Goal: Download file/media: Obtain a digital file from the website

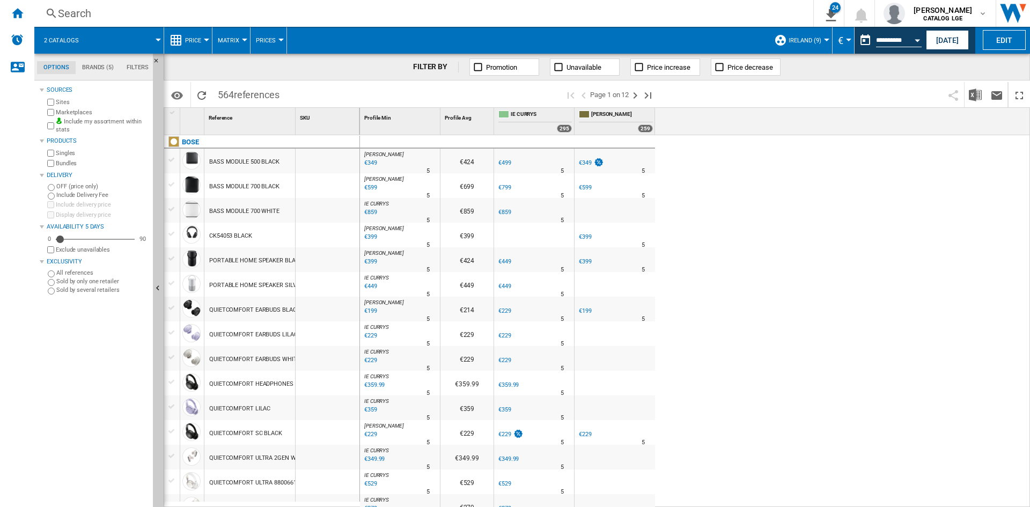
click at [880, 303] on div "[PERSON_NAME] : [PERSON_NAME] -1.0 % €349 % N/A 5 [PERSON_NAME] : [PERSON_NAME]…" at bounding box center [695, 321] width 671 height 372
drag, startPoint x: 23, startPoint y: 23, endPoint x: 70, endPoint y: 33, distance: 48.4
click at [22, 23] on div "Home" at bounding box center [17, 13] width 34 height 27
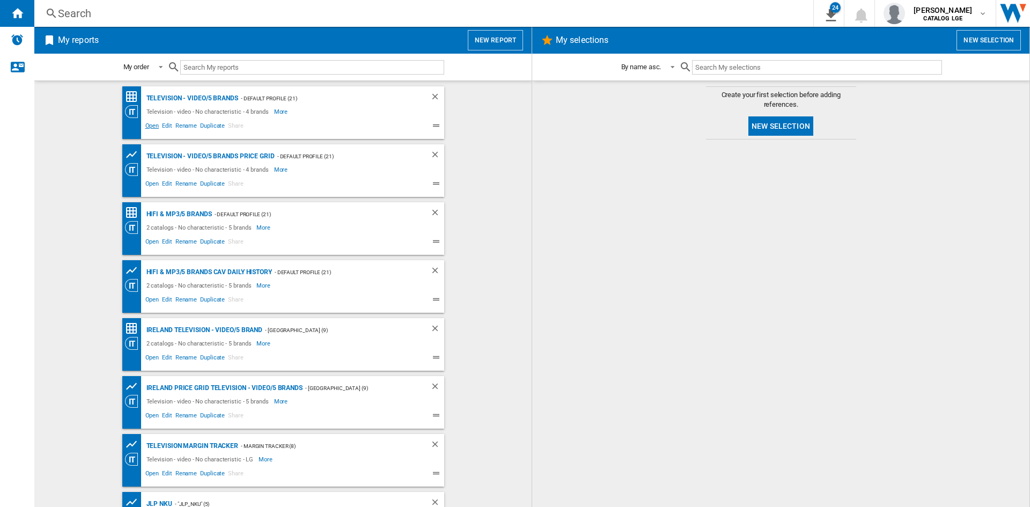
click at [150, 127] on span "Open" at bounding box center [152, 127] width 17 height 13
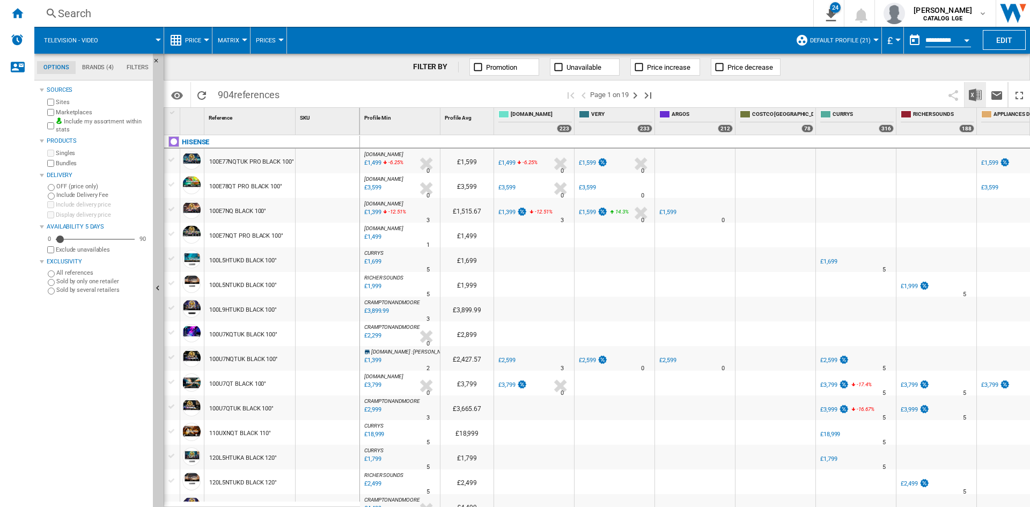
click at [974, 91] on img "Download in Excel" at bounding box center [975, 95] width 13 height 13
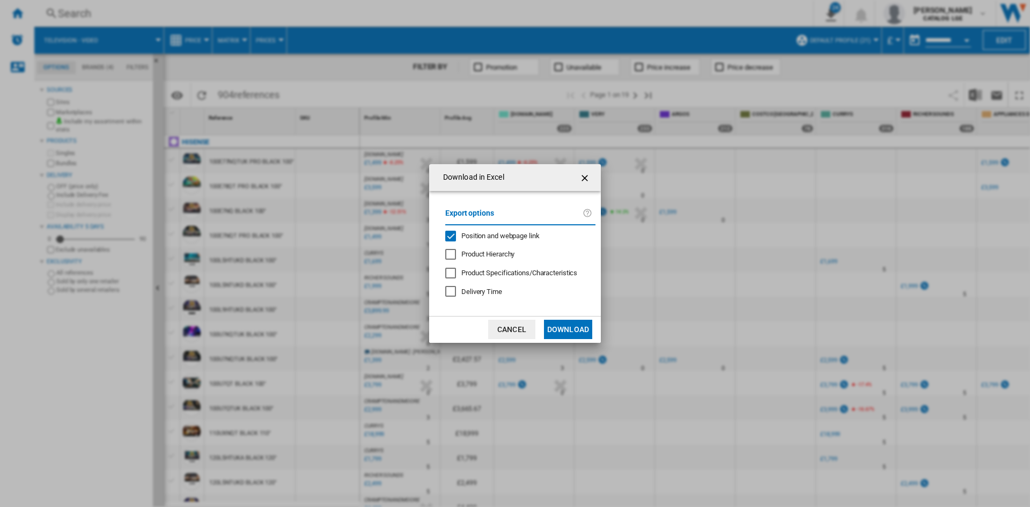
click at [476, 227] on div "Export options Position and webpage link Product Hierarchy Product Specificatio…" at bounding box center [520, 254] width 161 height 104
click at [474, 232] on span "Position and webpage link" at bounding box center [500, 236] width 78 height 8
click at [595, 335] on md-dialog-actions "Cancel Download" at bounding box center [515, 329] width 172 height 27
click at [579, 335] on button "Download" at bounding box center [568, 329] width 48 height 19
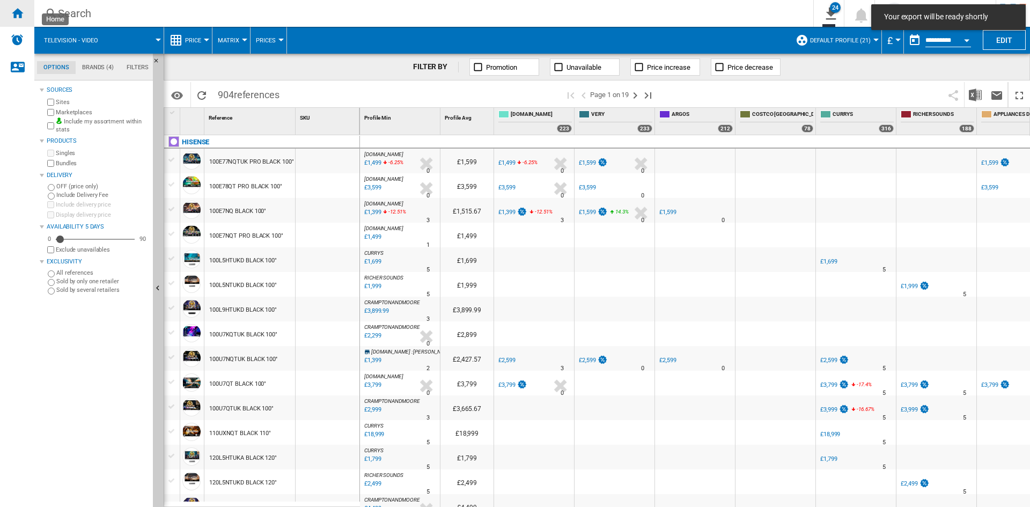
click at [19, 22] on div "Home" at bounding box center [17, 13] width 34 height 27
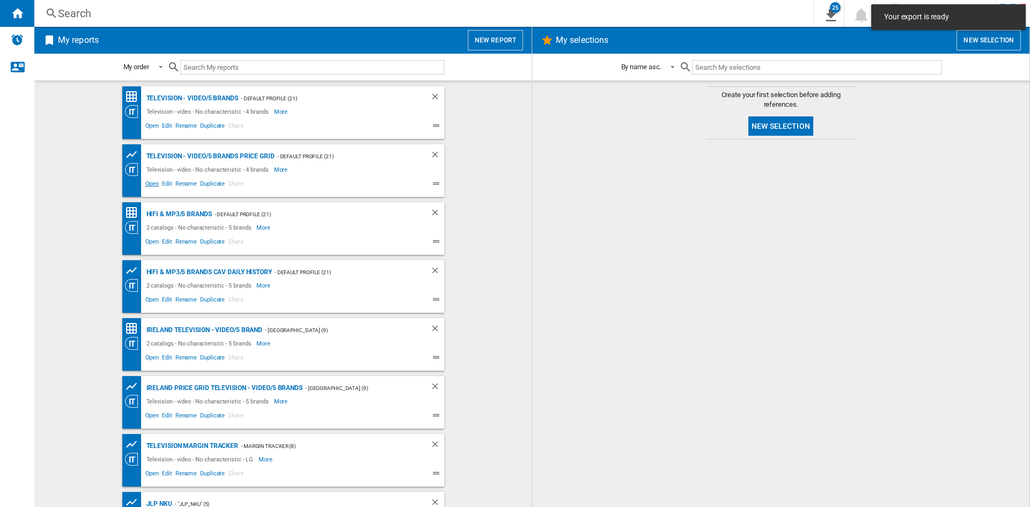
click at [149, 182] on span "Open" at bounding box center [152, 185] width 17 height 13
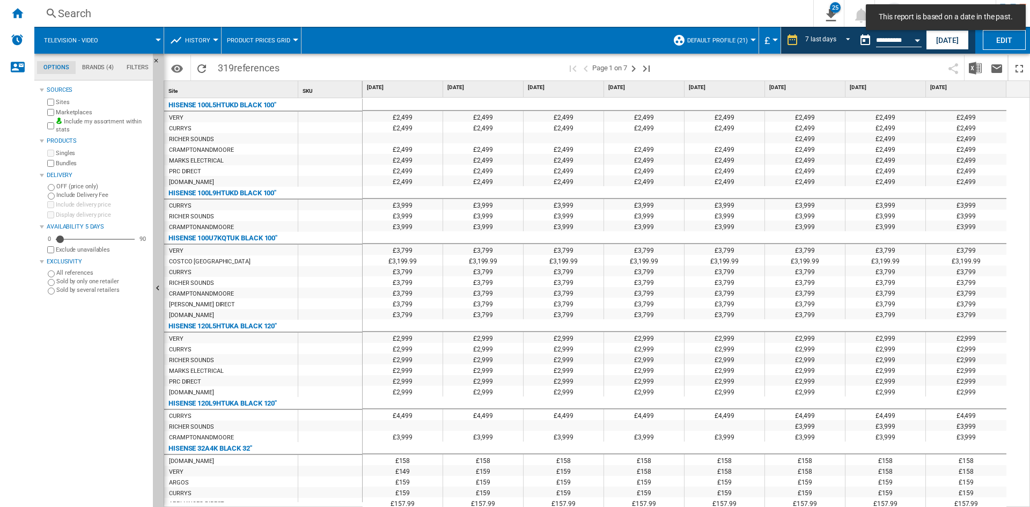
drag, startPoint x: 948, startPoint y: 45, endPoint x: 947, endPoint y: 51, distance: 6.0
click at [948, 45] on button "[DATE]" at bounding box center [947, 40] width 43 height 20
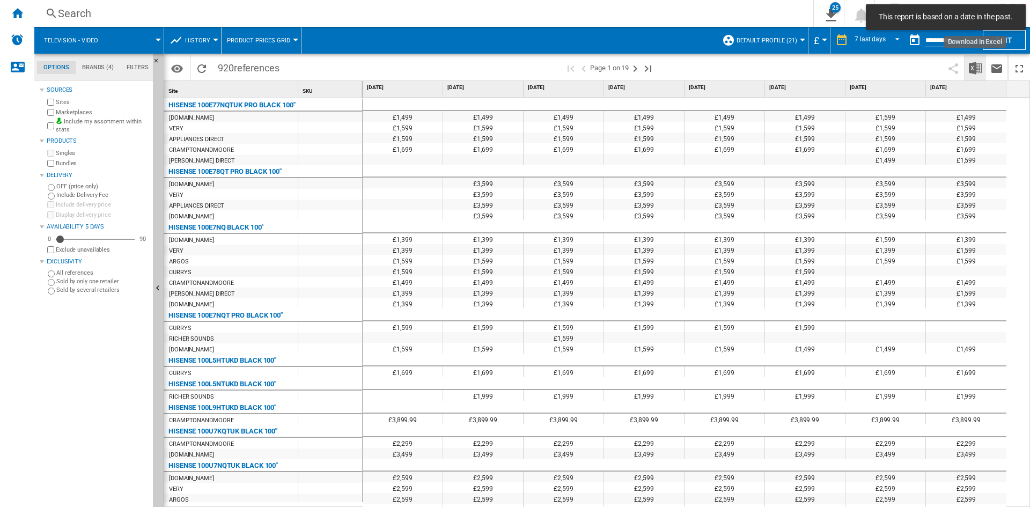
click at [972, 67] on img "Download in Excel" at bounding box center [975, 68] width 13 height 13
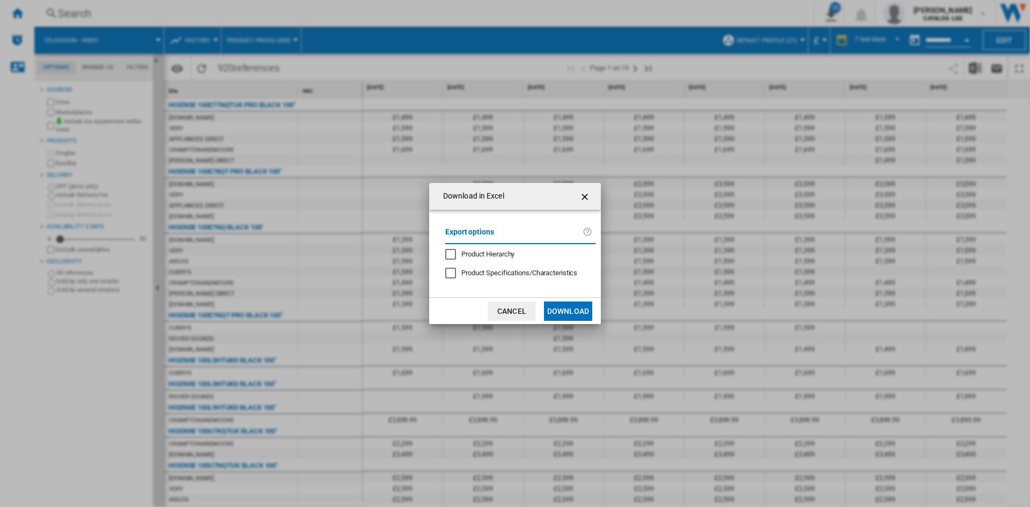
click at [579, 314] on button "Download" at bounding box center [568, 311] width 48 height 19
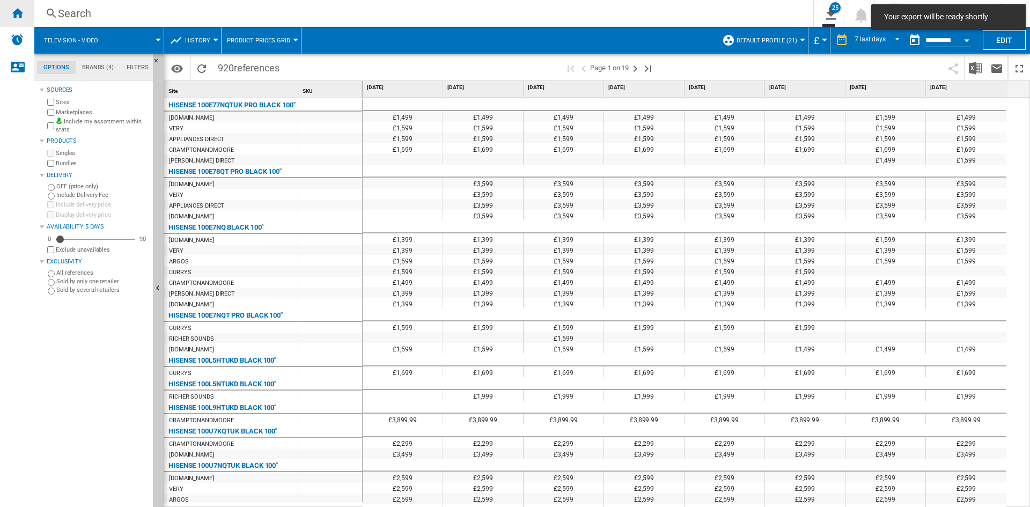
click at [13, 12] on ng-md-icon "Home" at bounding box center [17, 12] width 13 height 13
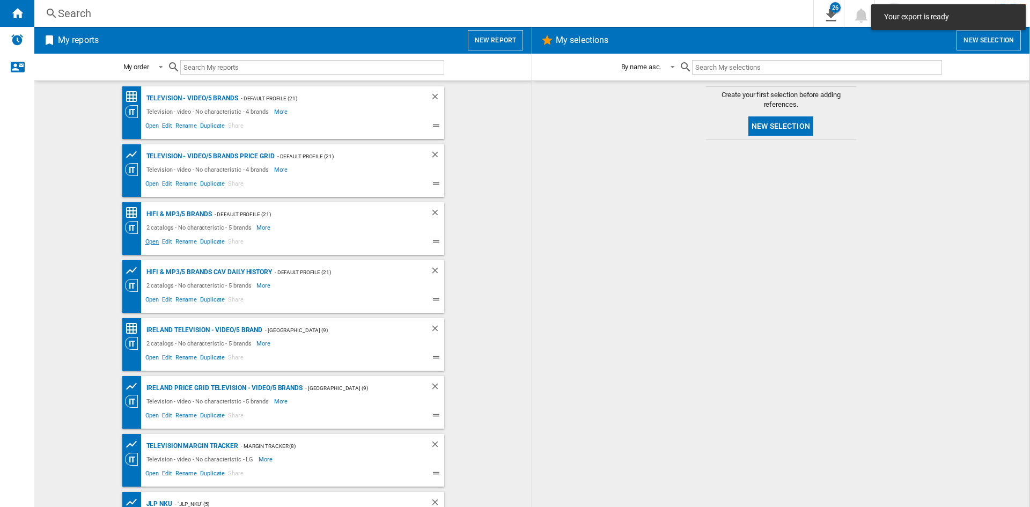
click at [146, 246] on span "Open" at bounding box center [152, 243] width 17 height 13
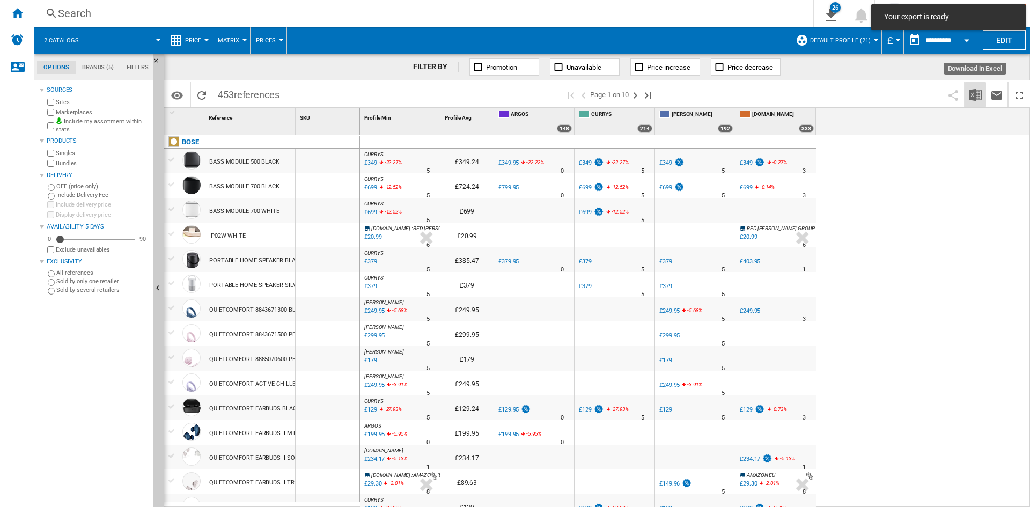
click at [969, 96] on img "Download in Excel" at bounding box center [975, 95] width 13 height 13
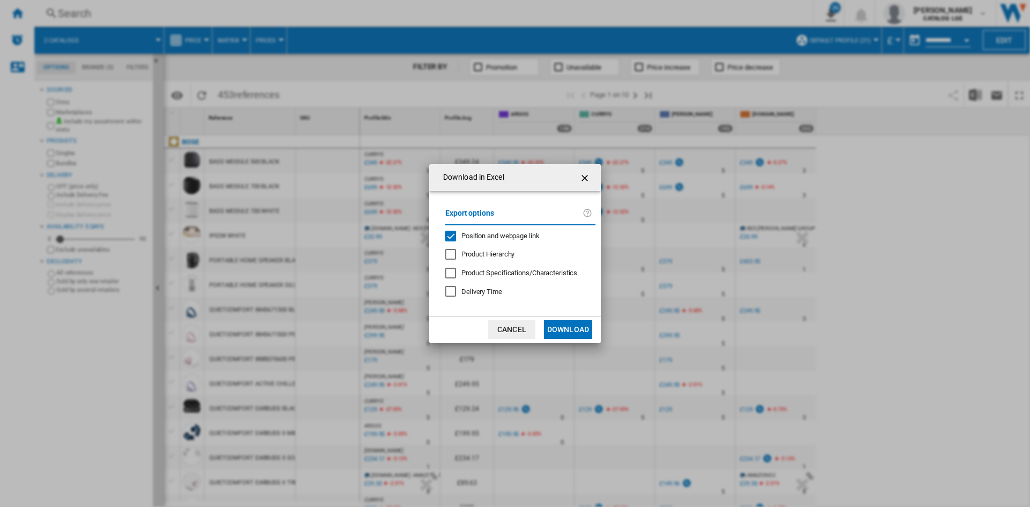
click at [502, 232] on span "Position and webpage link" at bounding box center [500, 236] width 78 height 8
click at [549, 324] on button "Download" at bounding box center [568, 329] width 48 height 19
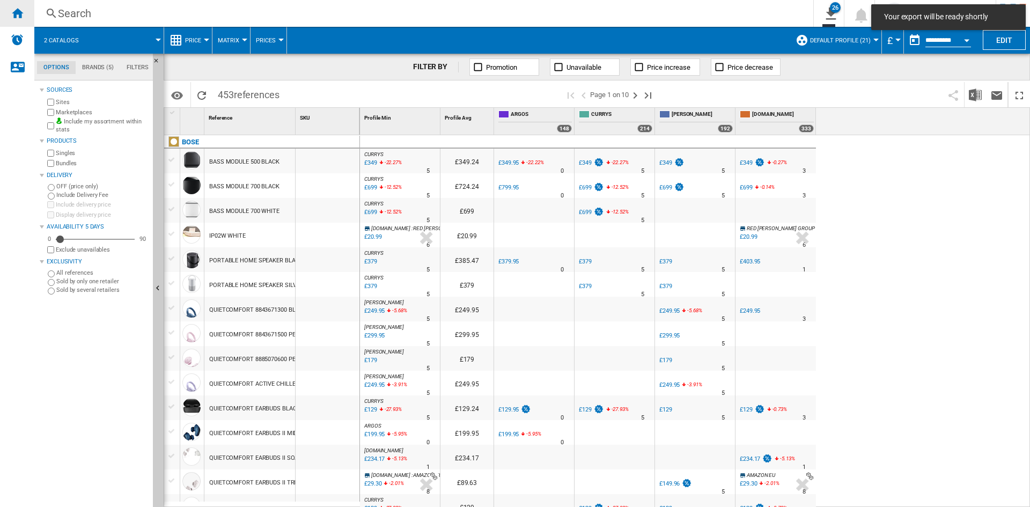
click at [17, 19] on ng-md-icon "Home" at bounding box center [17, 12] width 13 height 13
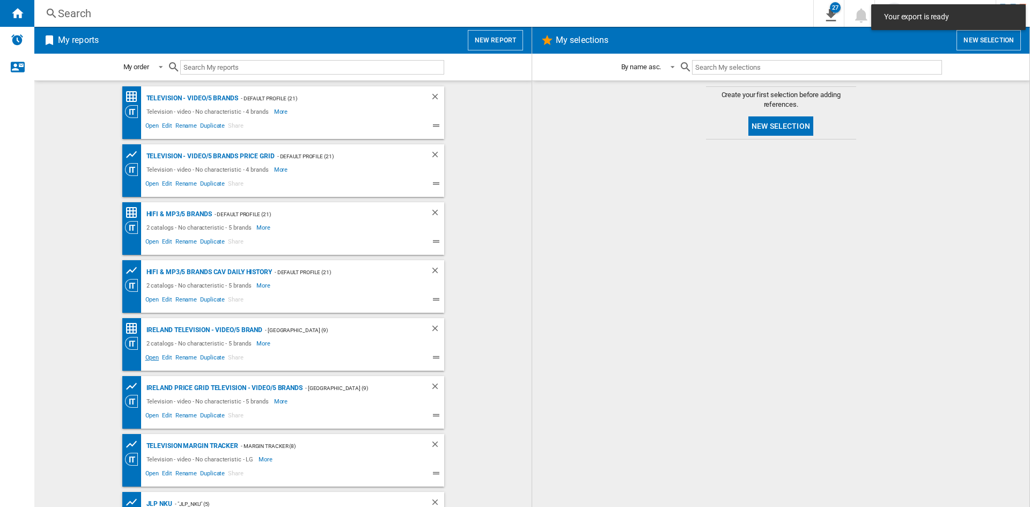
click at [149, 358] on span "Open" at bounding box center [152, 358] width 17 height 13
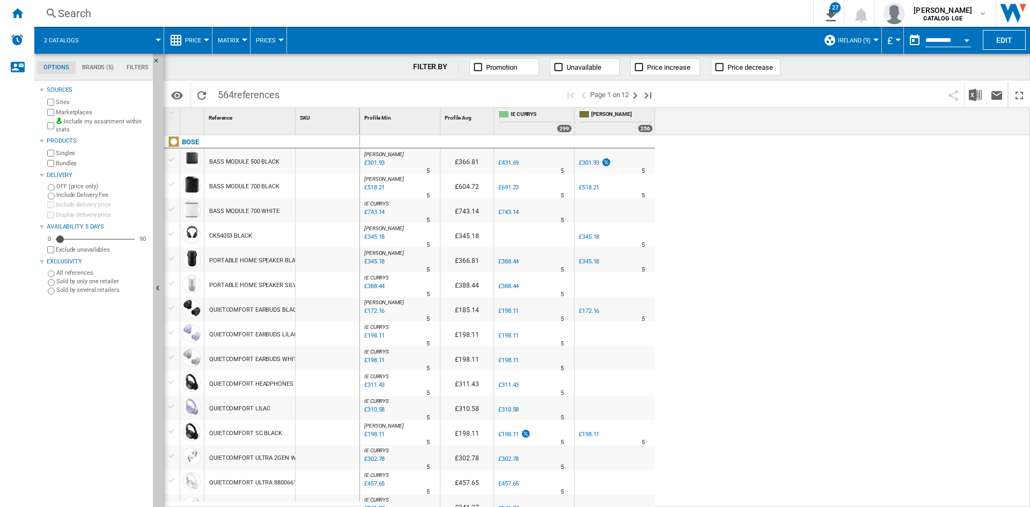
click at [888, 46] on button "£" at bounding box center [892, 40] width 11 height 27
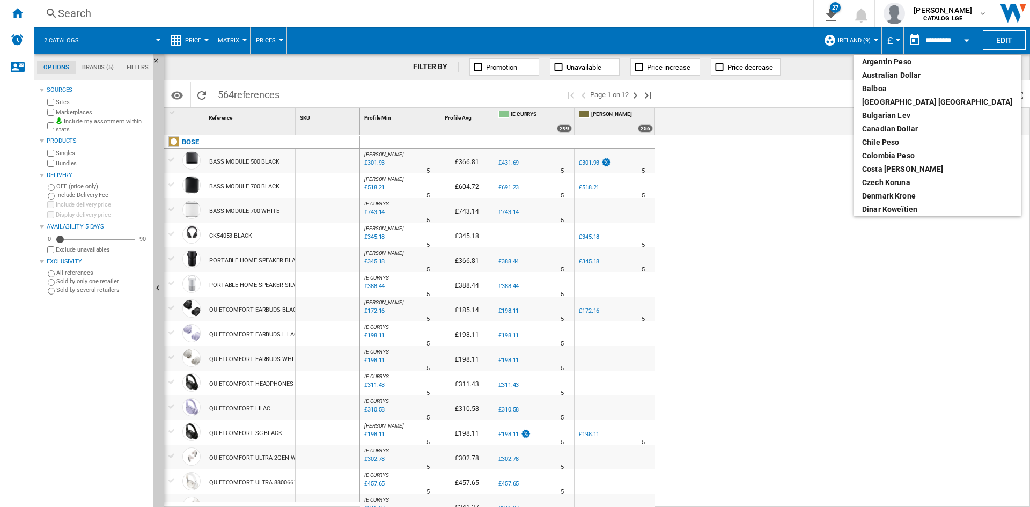
scroll to position [112, 0]
drag, startPoint x: 888, startPoint y: 159, endPoint x: 998, endPoint y: 104, distance: 123.1
click at [888, 158] on div "euro" at bounding box center [937, 155] width 151 height 11
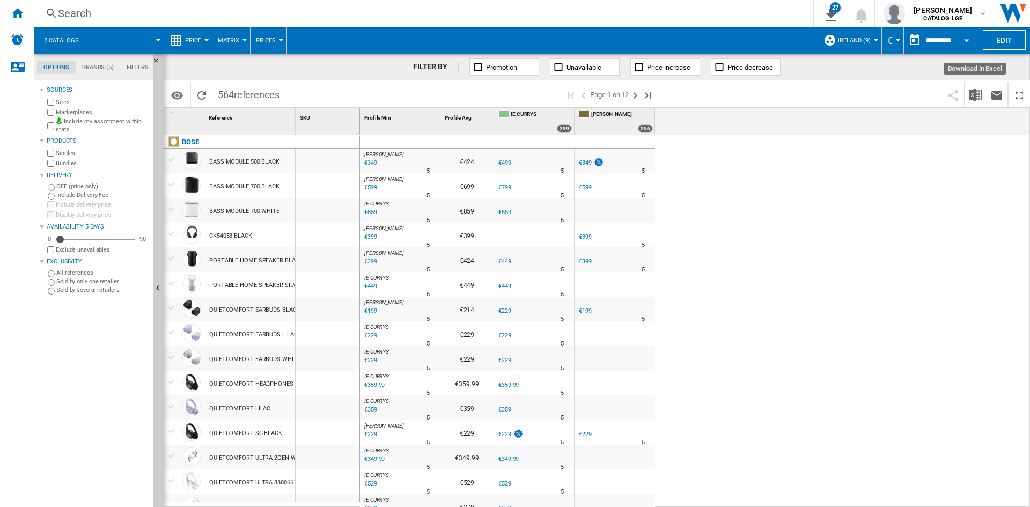
click at [979, 99] on img "Download in Excel" at bounding box center [975, 95] width 13 height 13
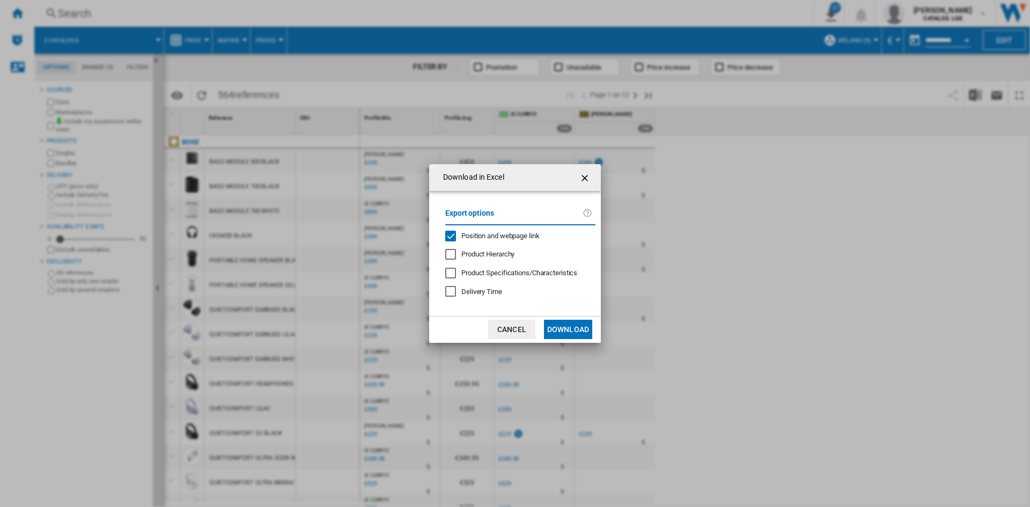
click at [524, 235] on span "Position and webpage link" at bounding box center [500, 236] width 78 height 8
click at [561, 329] on button "Download" at bounding box center [568, 329] width 48 height 19
